Goal: Find specific page/section: Find specific page/section

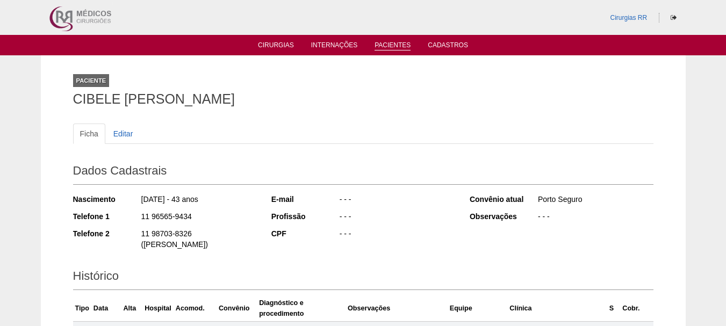
click at [398, 47] on link "Pacientes" at bounding box center [393, 45] width 36 height 9
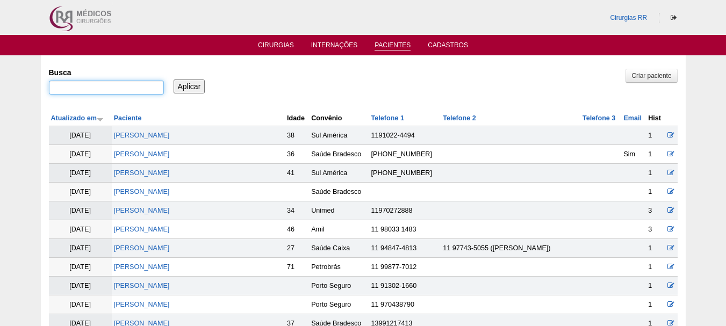
click at [116, 87] on input "Busca" at bounding box center [106, 88] width 115 height 14
paste input "CARLOS ALBERTO MALVAO JUNIOR"
type input "CARLOS ALBERTO MALVAO JUNIOR"
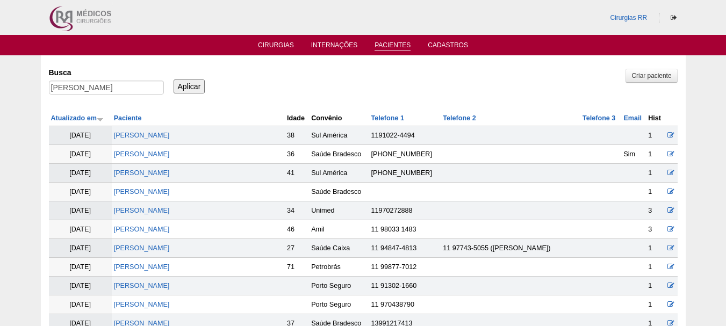
click at [185, 87] on input "Aplicar" at bounding box center [190, 87] width 32 height 14
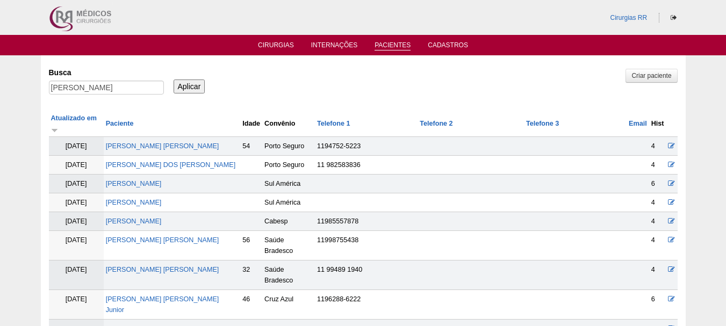
scroll to position [54, 0]
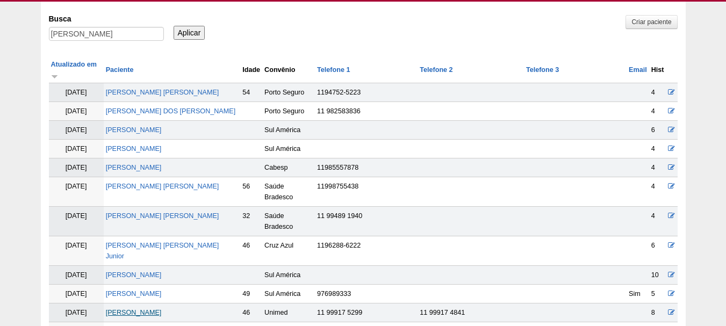
click at [162, 309] on link "Carlos Alberto Malvão Junior" at bounding box center [134, 313] width 56 height 8
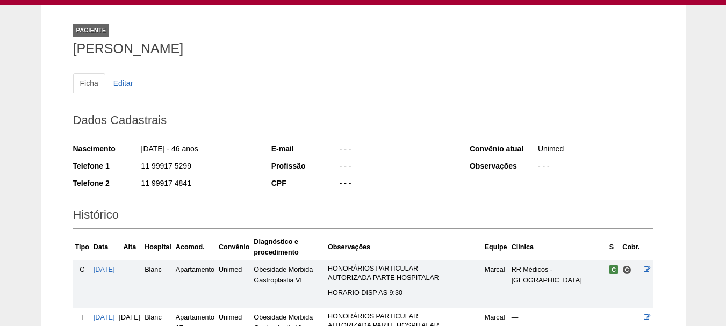
scroll to position [161, 0]
